Goal: Use online tool/utility: Utilize a website feature to perform a specific function

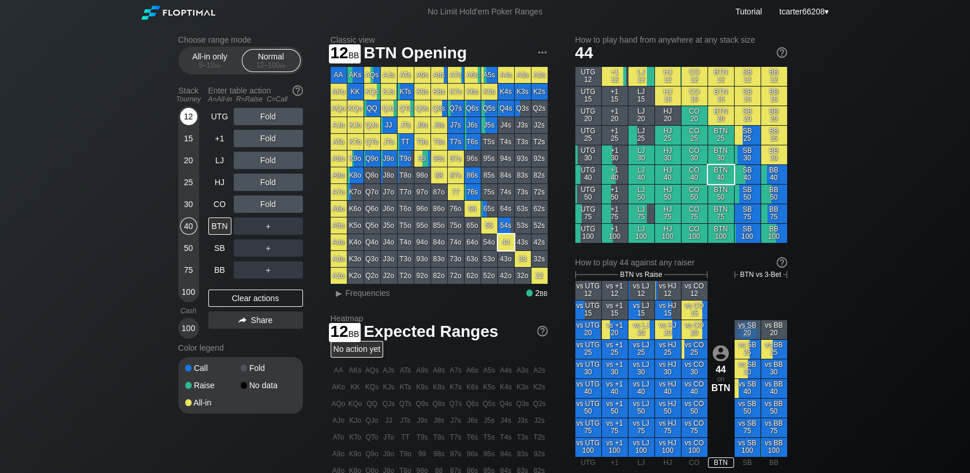
click at [190, 127] on div "12" at bounding box center [188, 119] width 17 height 22
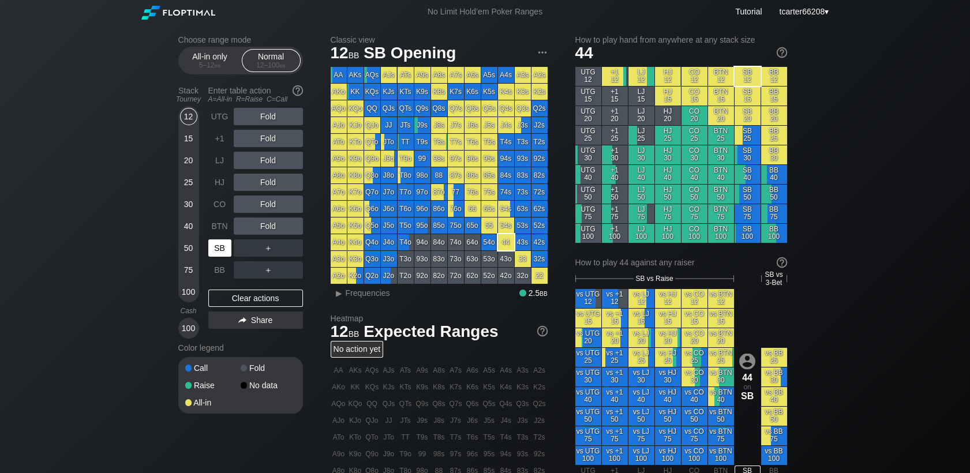
click at [212, 250] on div "SB" at bounding box center [219, 248] width 23 height 17
click at [271, 141] on div "R ✕" at bounding box center [268, 138] width 23 height 17
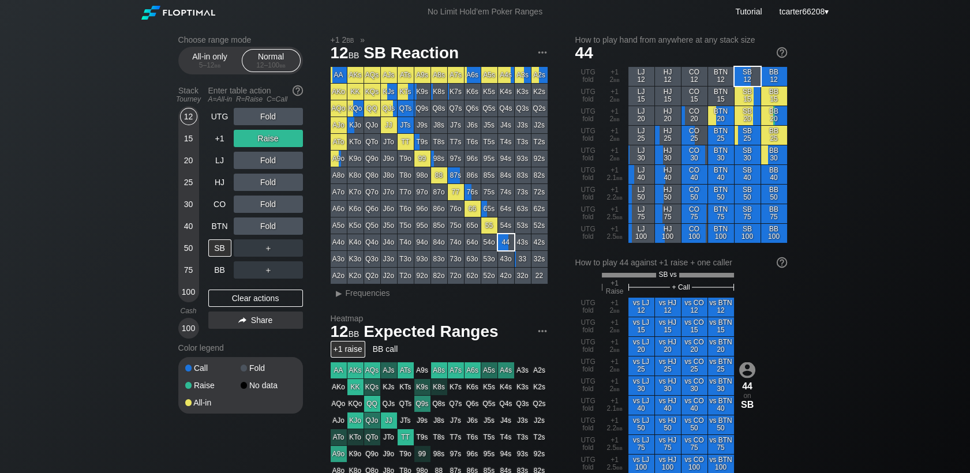
click at [185, 141] on div "15" at bounding box center [188, 138] width 17 height 17
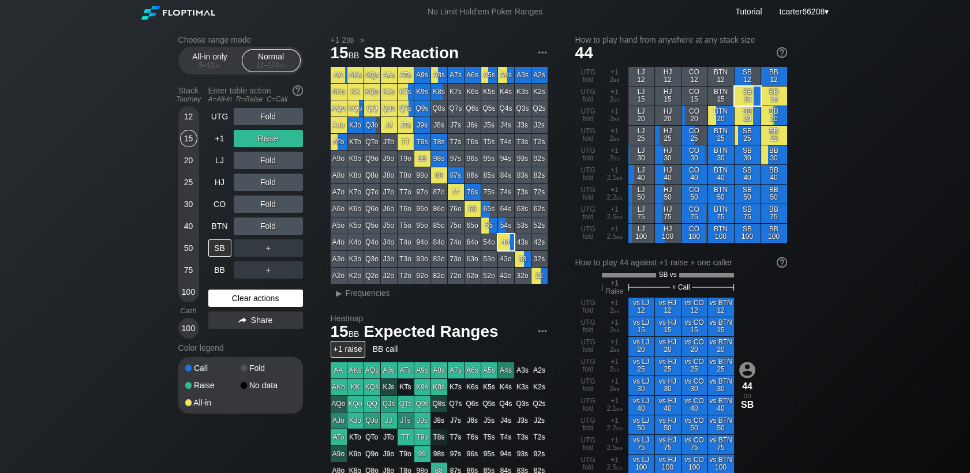
click at [255, 298] on div "Clear actions" at bounding box center [255, 298] width 95 height 17
